Goal: Task Accomplishment & Management: Manage account settings

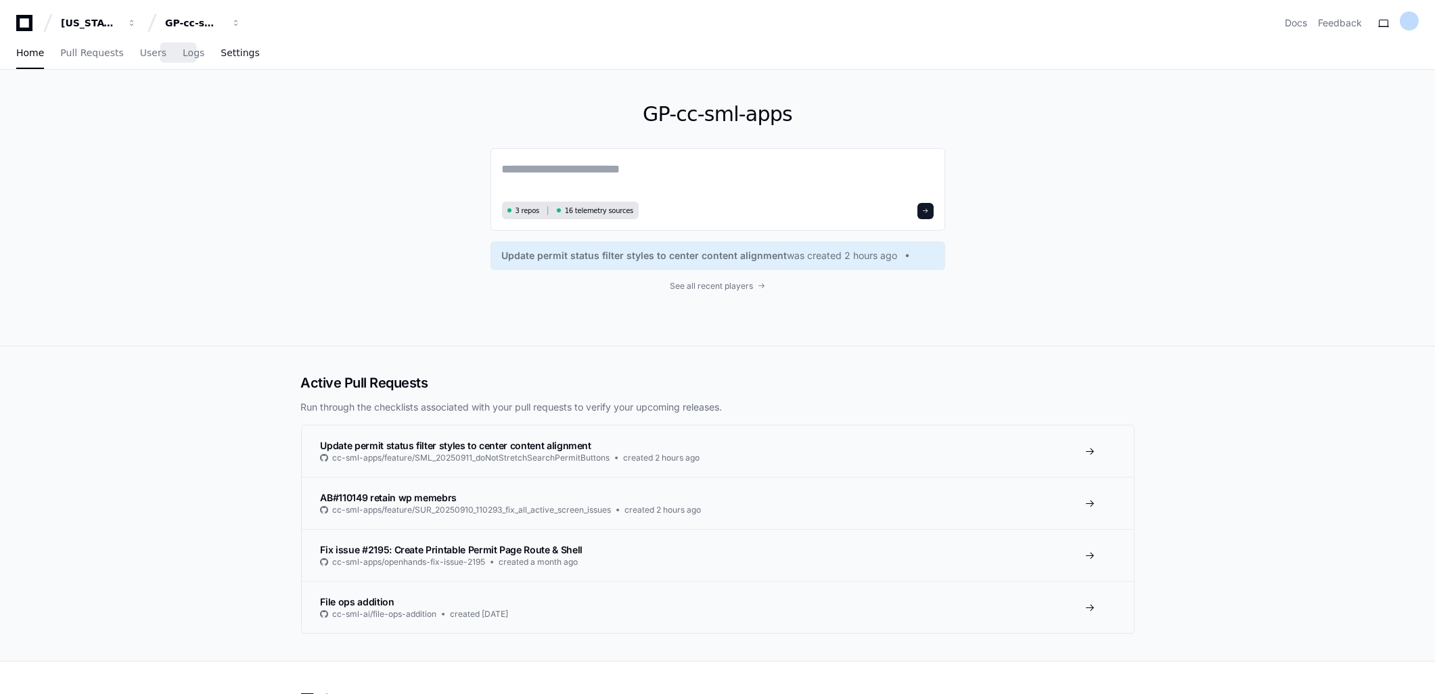
click at [221, 60] on link "Settings" at bounding box center [240, 53] width 39 height 31
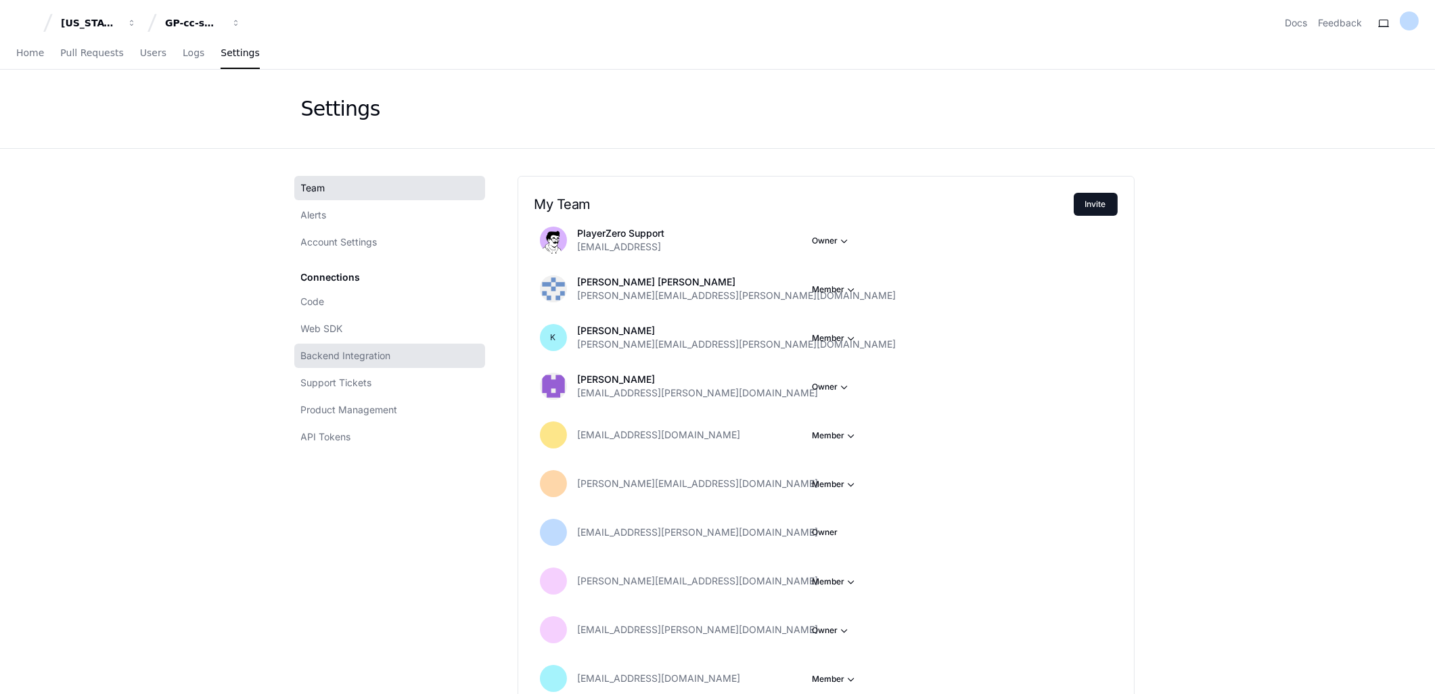
scroll to position [75, 0]
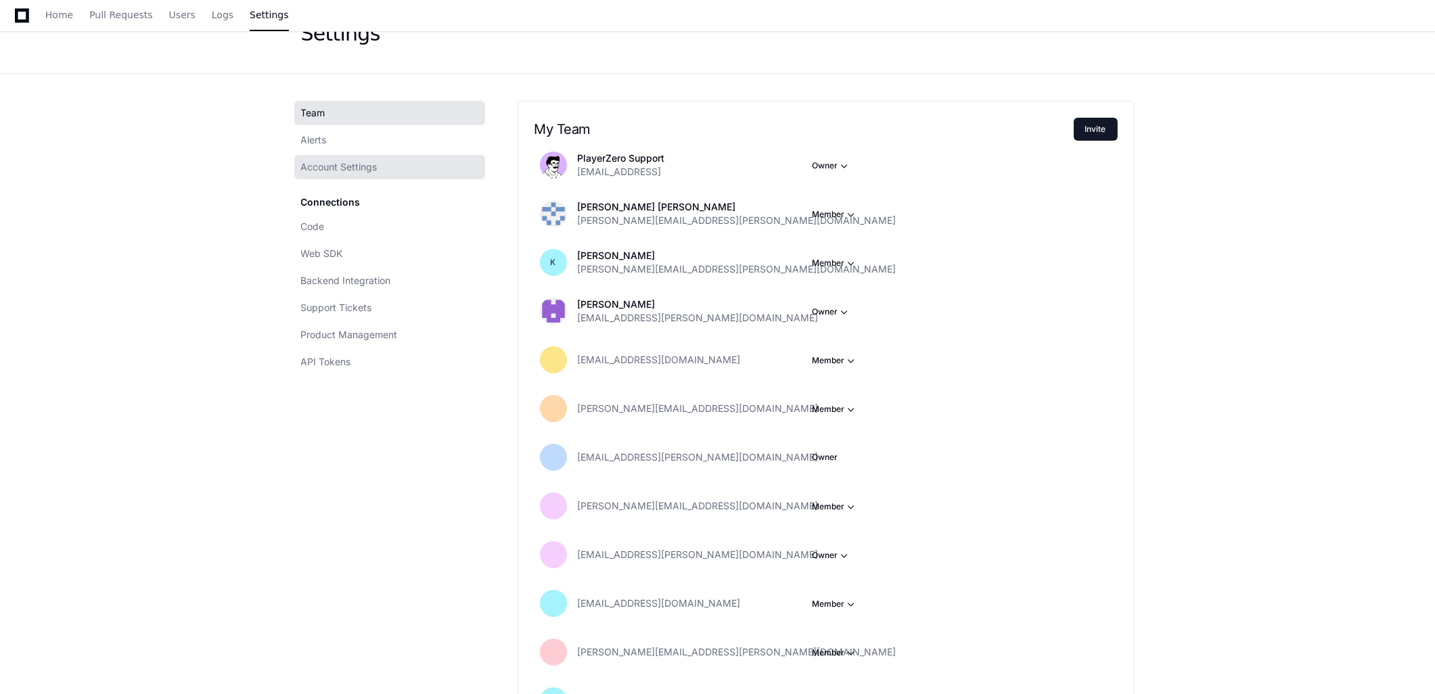
click at [352, 161] on span "Account Settings" at bounding box center [339, 167] width 76 height 14
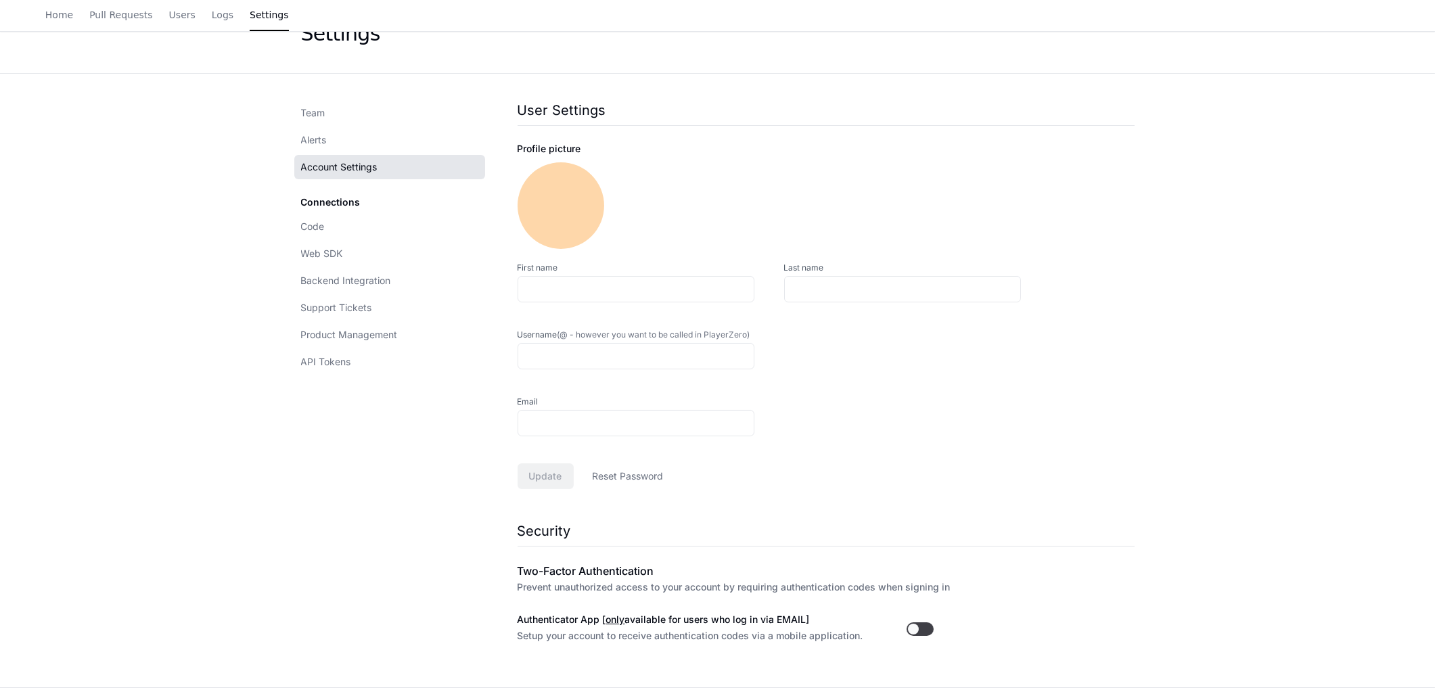
type input "**********"
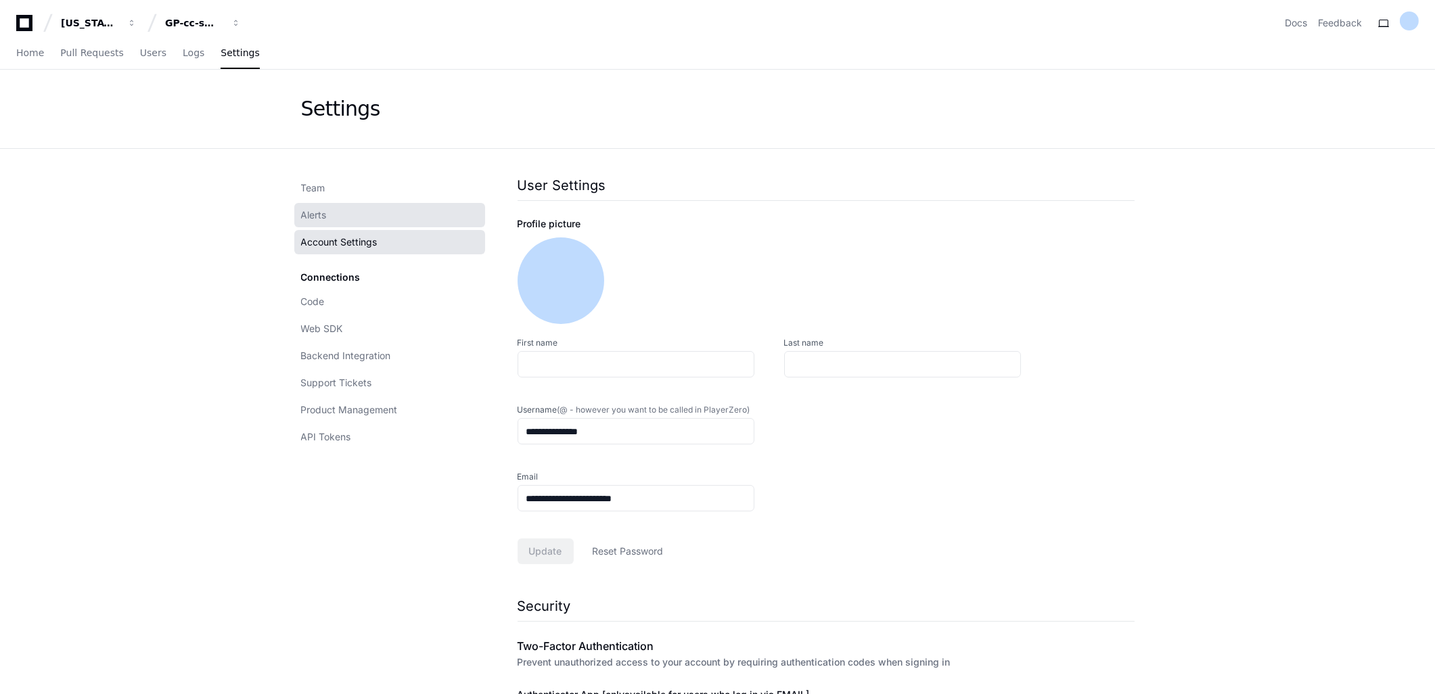
click at [321, 214] on span "Alerts" at bounding box center [314, 215] width 26 height 14
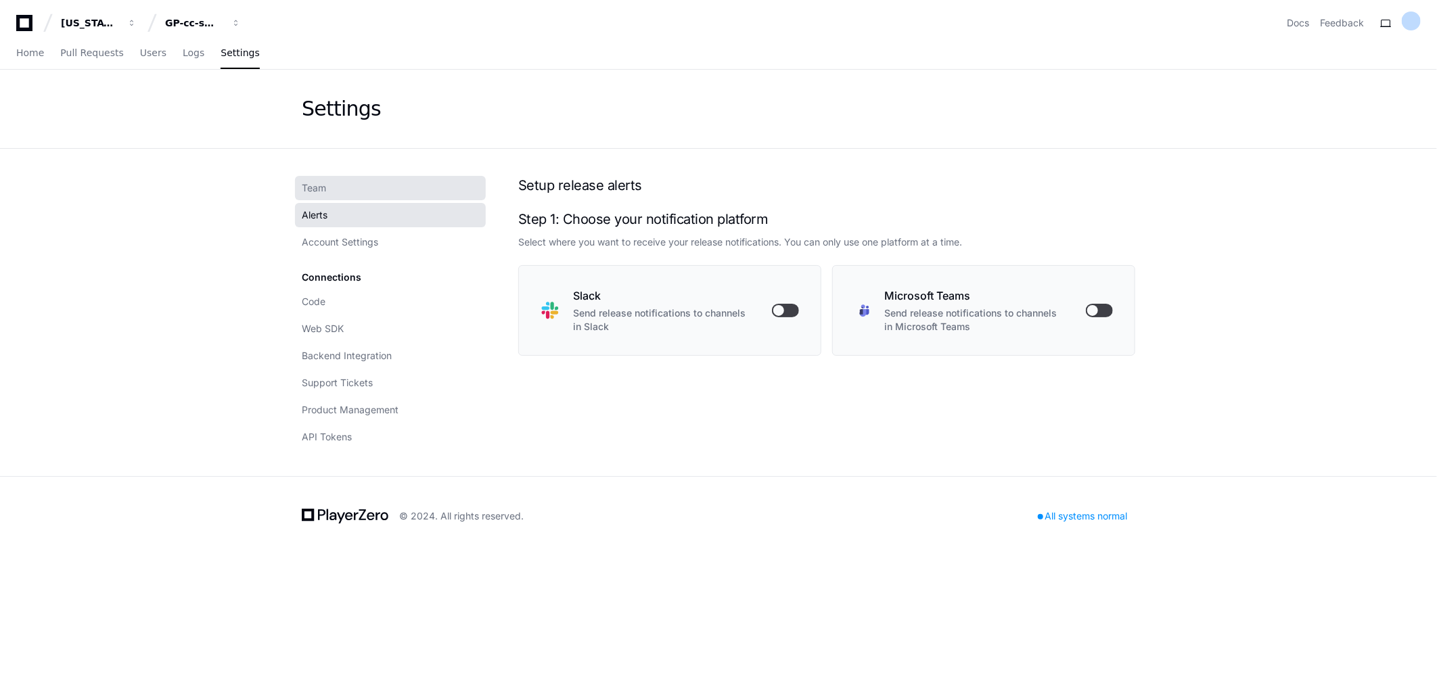
click at [321, 186] on span "Team" at bounding box center [314, 188] width 24 height 14
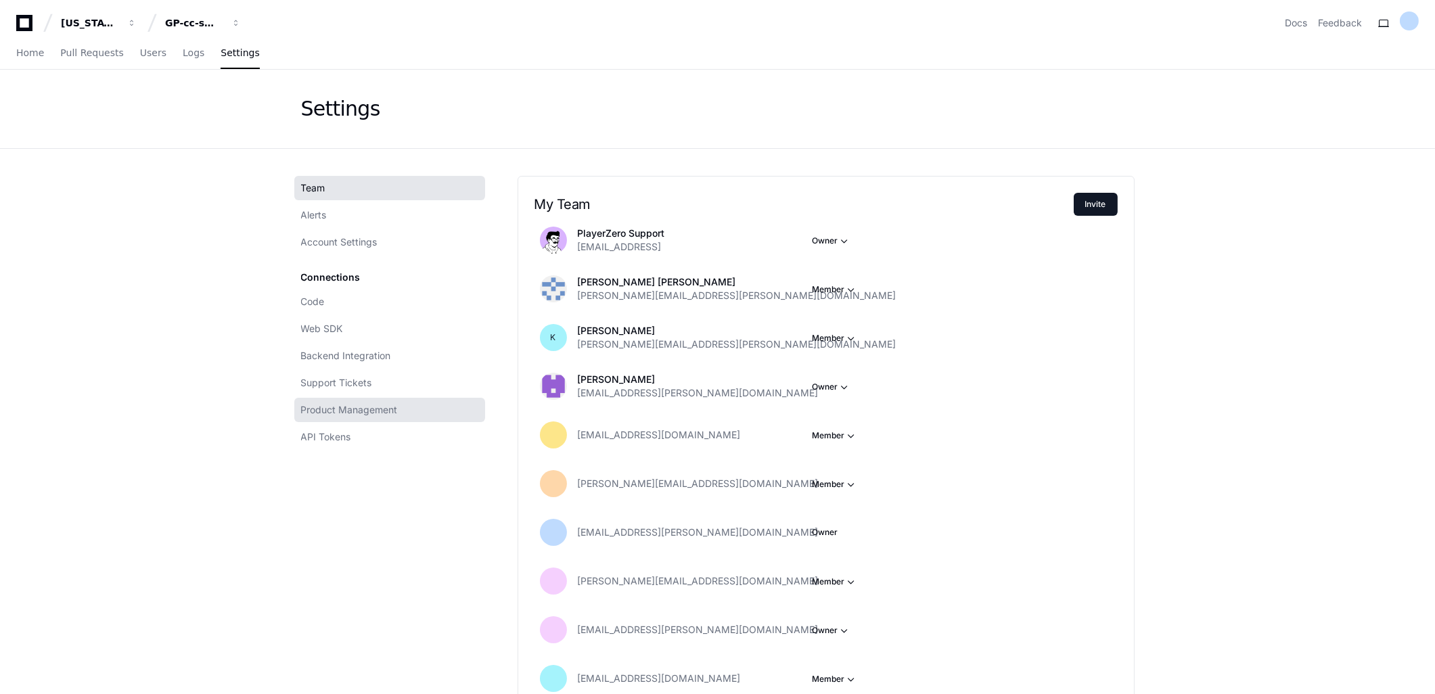
click at [348, 413] on span "Product Management" at bounding box center [349, 410] width 97 height 14
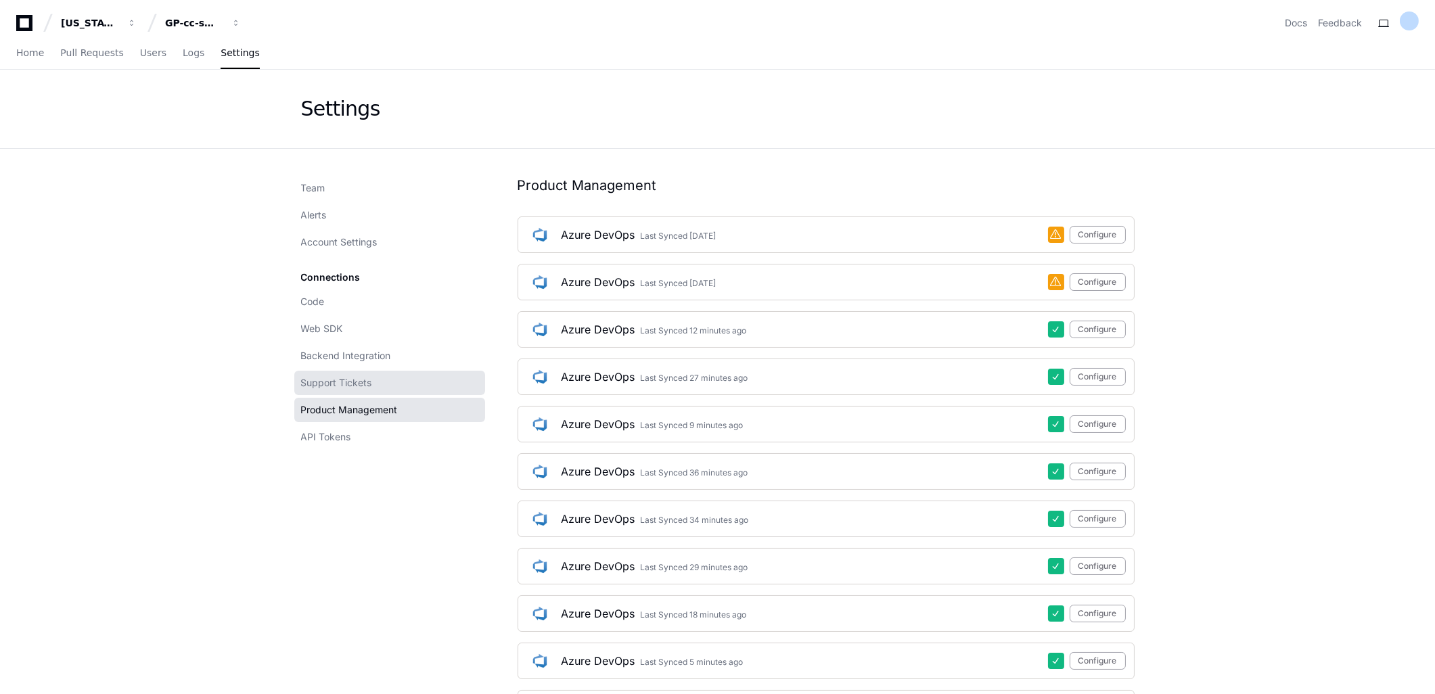
click at [339, 384] on span "Support Tickets" at bounding box center [336, 383] width 71 height 14
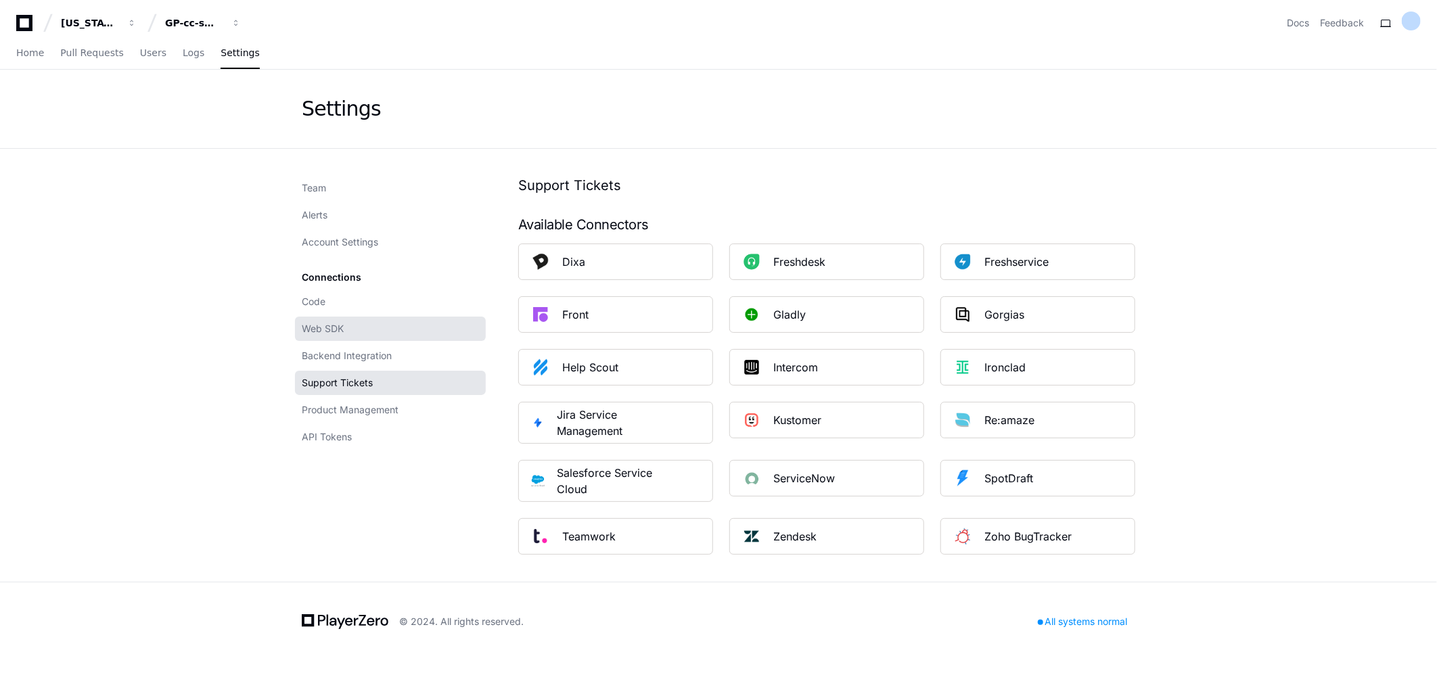
click at [321, 336] on link "Web SDK" at bounding box center [390, 329] width 191 height 24
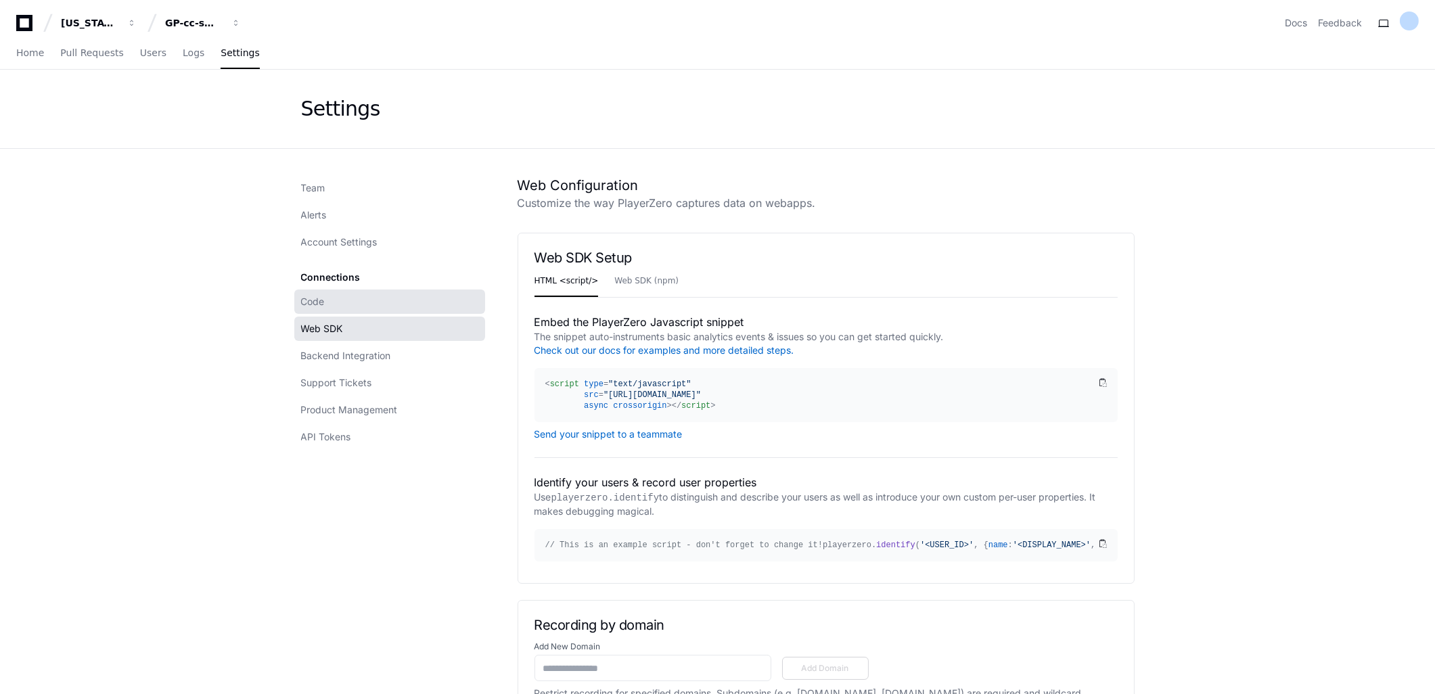
click at [310, 302] on span "Code" at bounding box center [313, 302] width 24 height 14
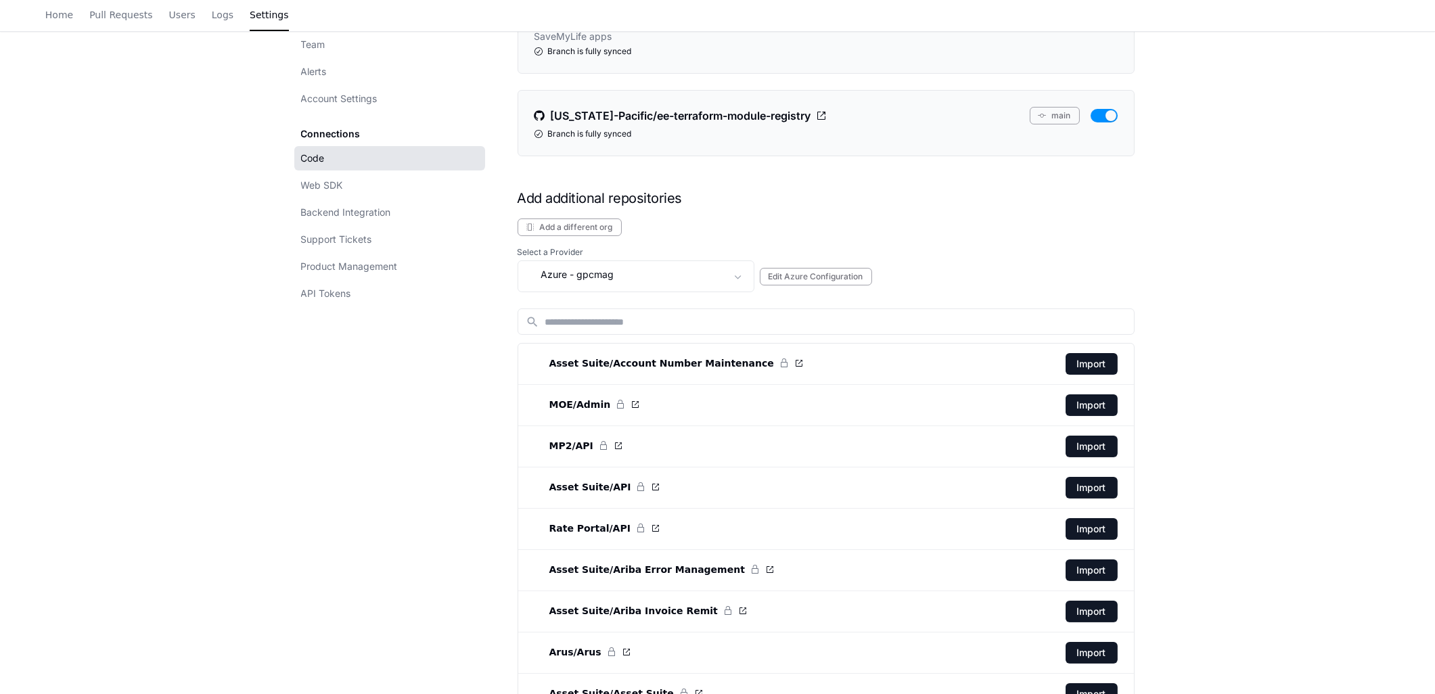
scroll to position [375, 0]
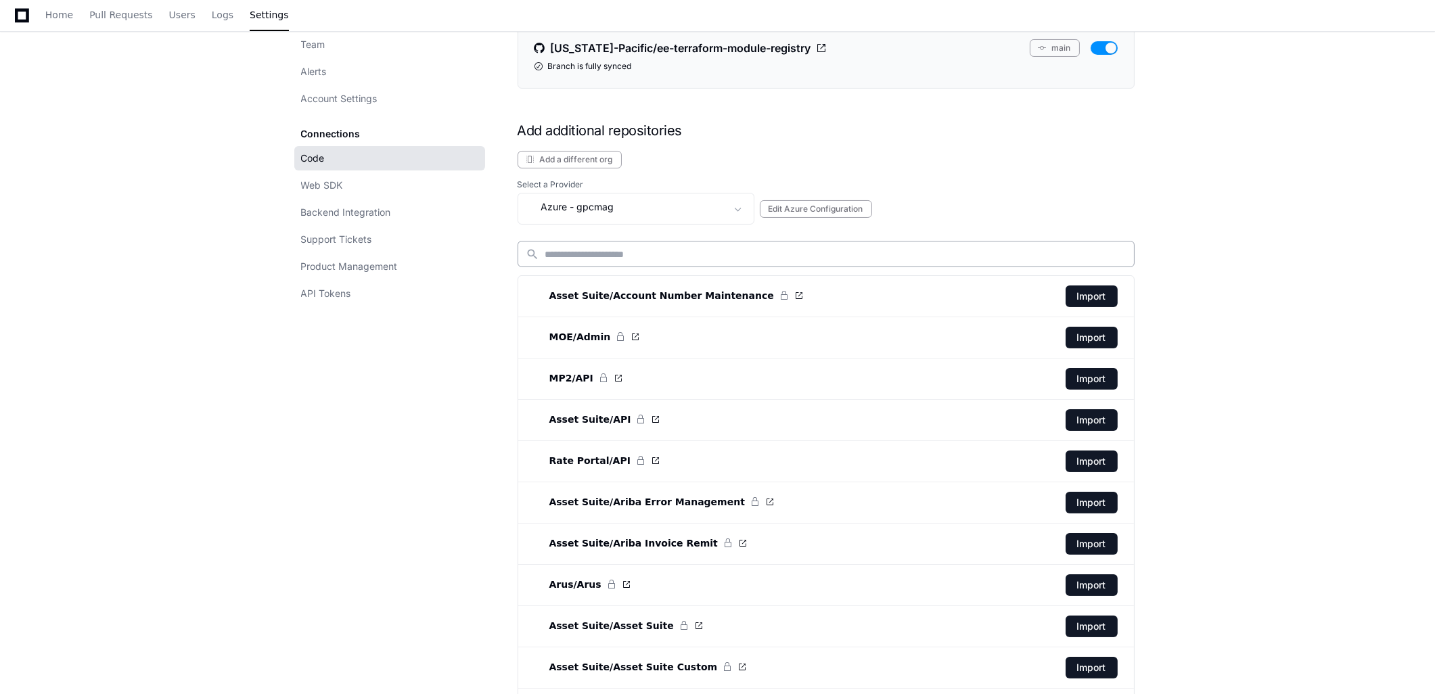
click at [627, 262] on div "search" at bounding box center [825, 254] width 617 height 26
click at [666, 211] on div "Azure - gpcmag" at bounding box center [626, 207] width 200 height 16
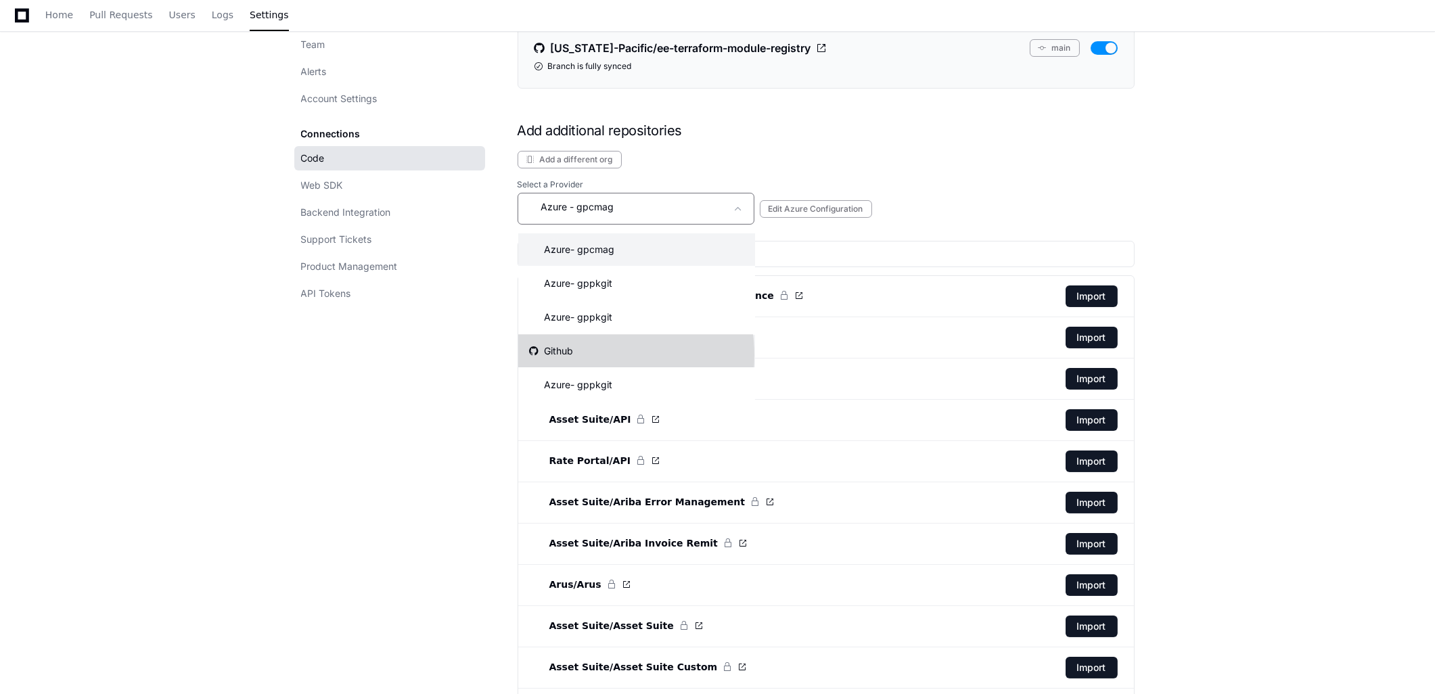
click at [567, 355] on div "Github" at bounding box center [551, 351] width 44 height 14
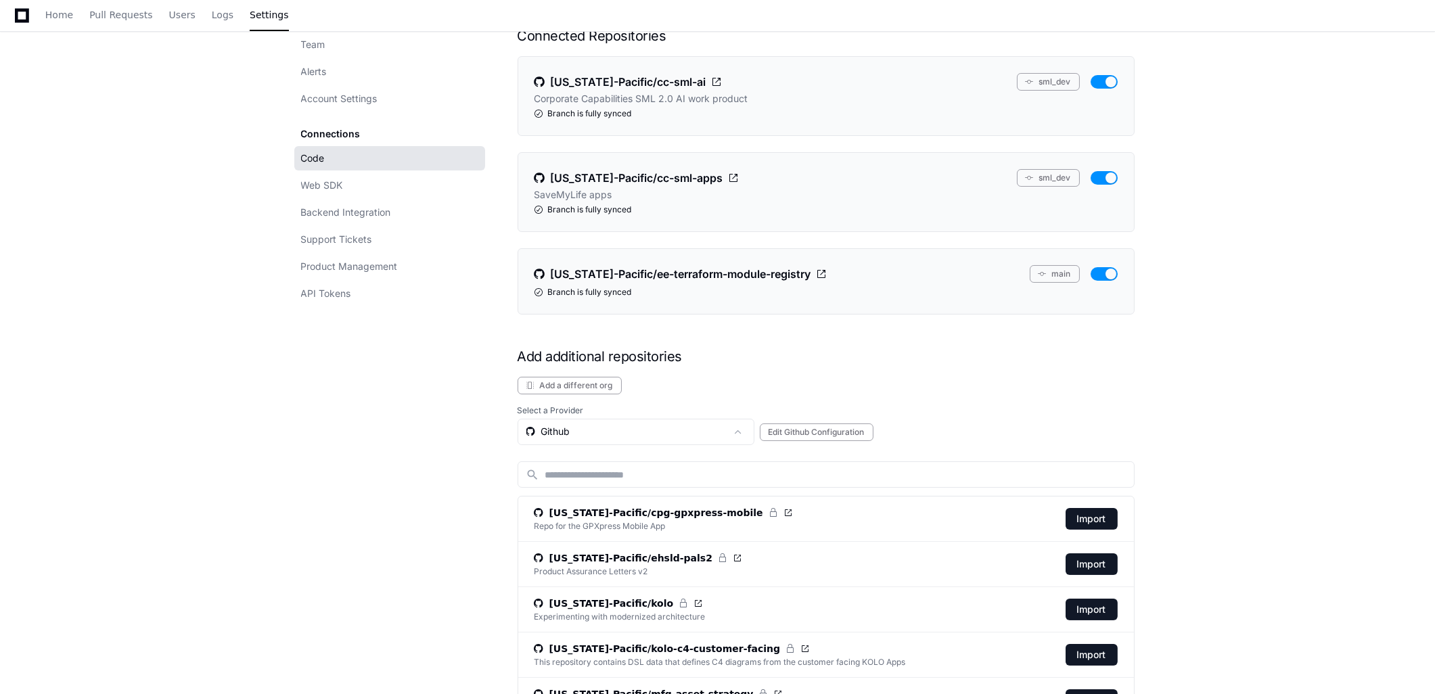
scroll to position [329, 0]
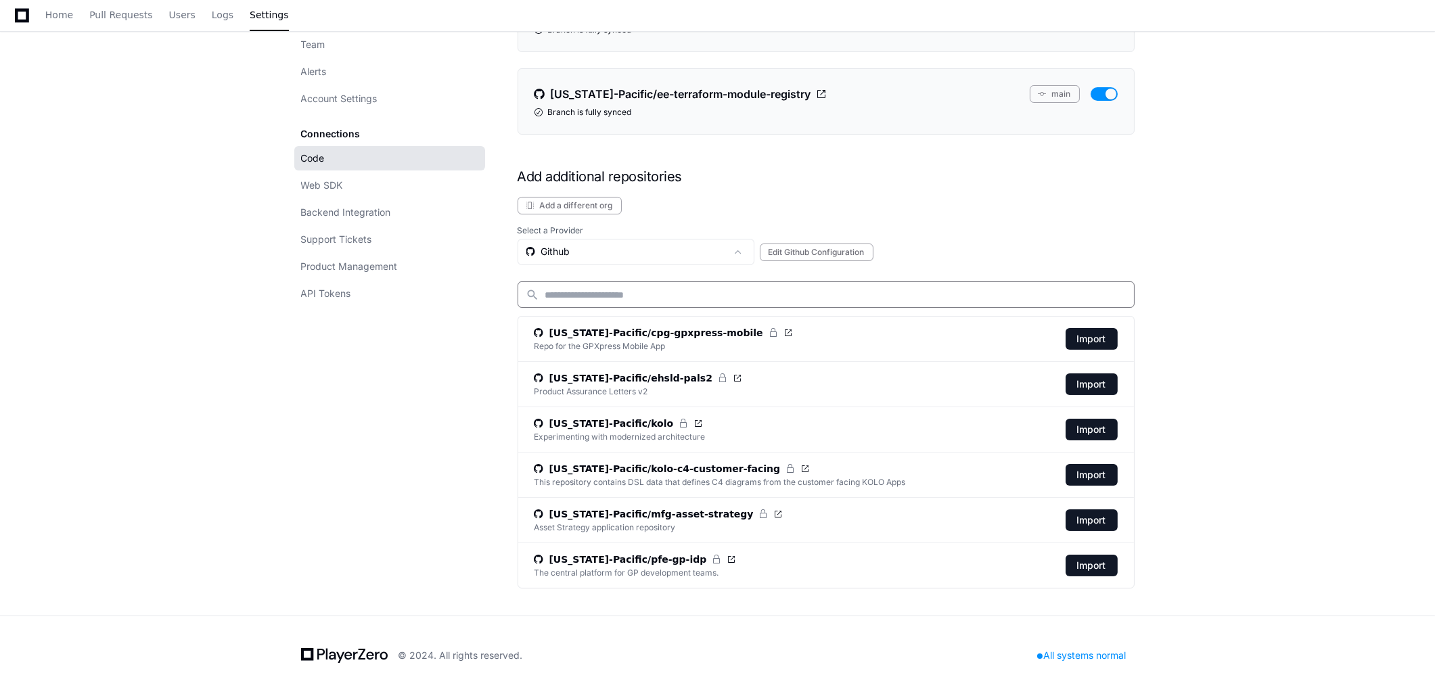
click at [611, 298] on input at bounding box center [835, 295] width 580 height 14
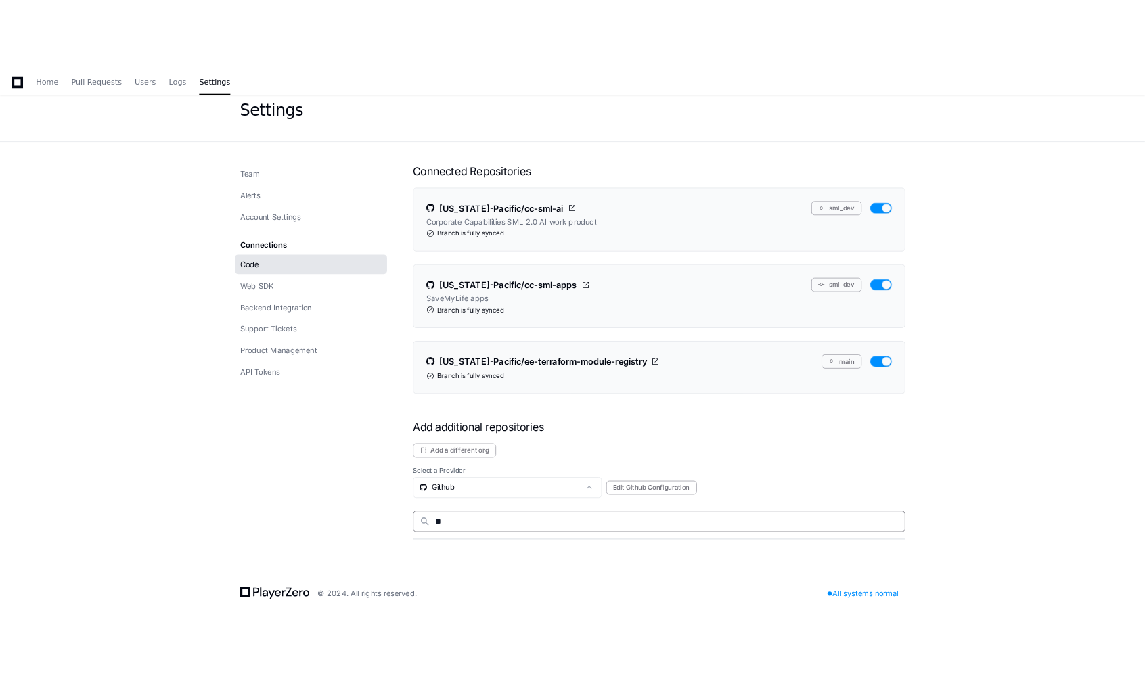
scroll to position [58, 0]
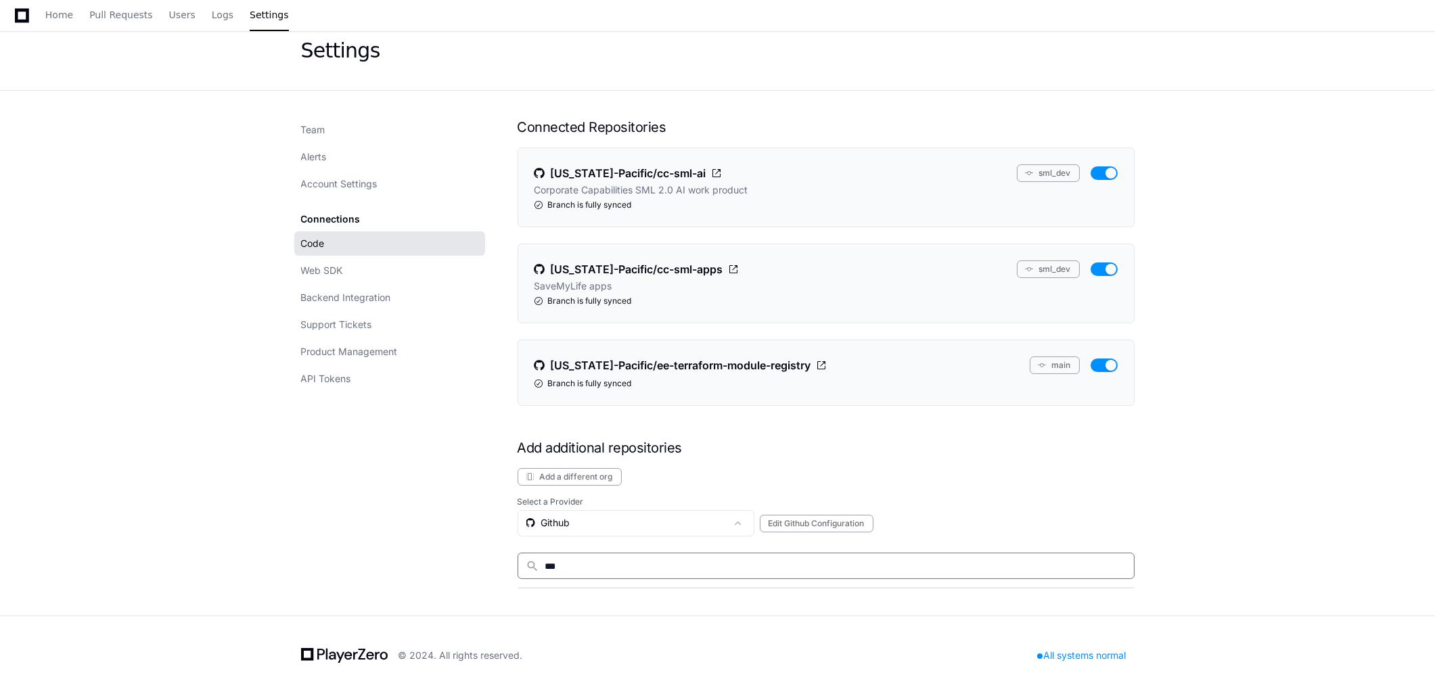
drag, startPoint x: 572, startPoint y: 567, endPoint x: 537, endPoint y: 577, distance: 36.0
click at [537, 577] on div "search ***" at bounding box center [825, 566] width 617 height 26
type input "**"
